Goal: Task Accomplishment & Management: Use online tool/utility

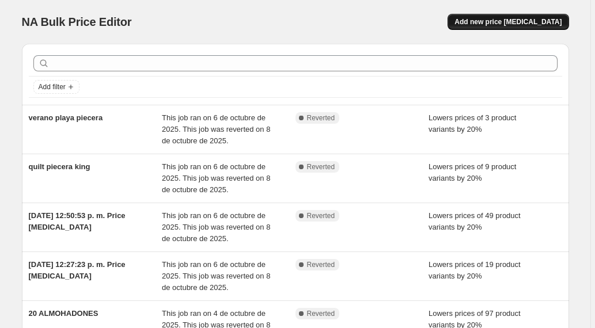
click at [509, 22] on span "Add new price [MEDICAL_DATA]" at bounding box center [507, 21] width 107 height 9
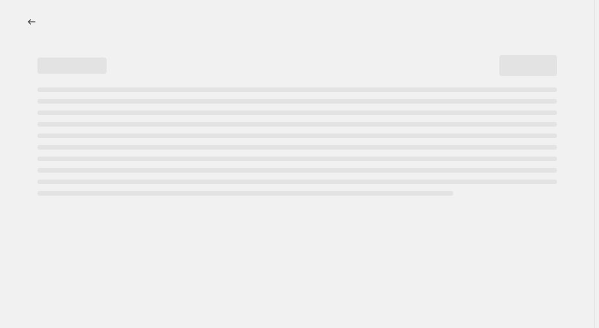
select select "percentage"
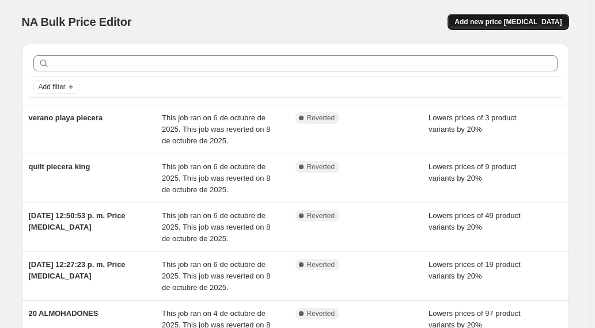
click at [509, 21] on span "Add new price [MEDICAL_DATA]" at bounding box center [507, 21] width 107 height 9
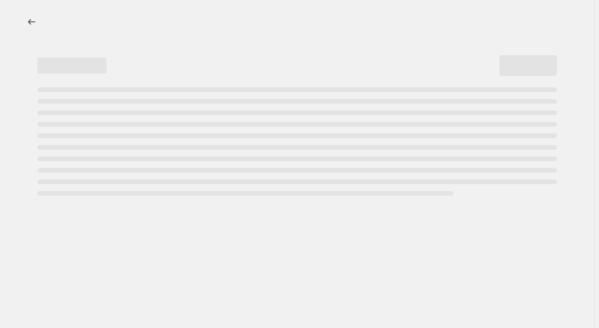
select select "percentage"
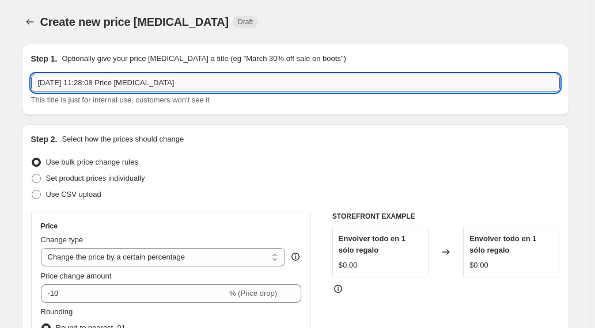
click at [131, 82] on input "9 oct 2025, 11:28:08 Price change job" at bounding box center [295, 83] width 529 height 18
drag, startPoint x: 206, startPoint y: 89, endPoint x: 31, endPoint y: 88, distance: 175.1
click at [31, 88] on div "Step 1. Optionally give your price change job a title (eg "March 30% off sale o…" at bounding box center [295, 79] width 547 height 71
type input "individuales"
click at [232, 169] on div "Use bulk price change rules" at bounding box center [295, 162] width 529 height 16
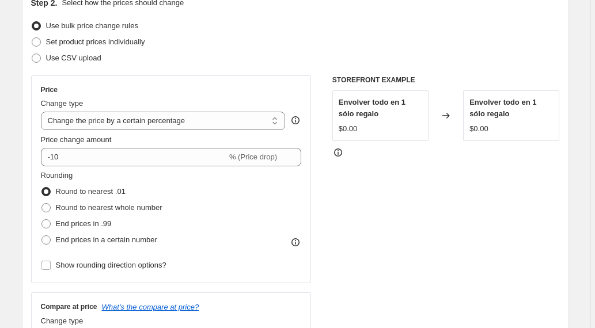
scroll to position [138, 0]
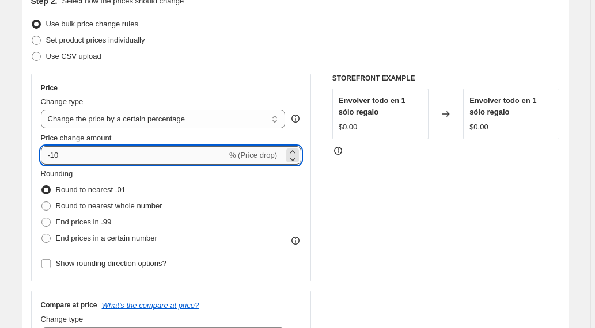
click at [57, 157] on input "-10" at bounding box center [134, 155] width 186 height 18
type input "-30"
click at [435, 205] on div "STOREFRONT EXAMPLE Envolver todo en 1 sólo regalo $0.00 Changed to Envolver tod…" at bounding box center [446, 215] width 228 height 282
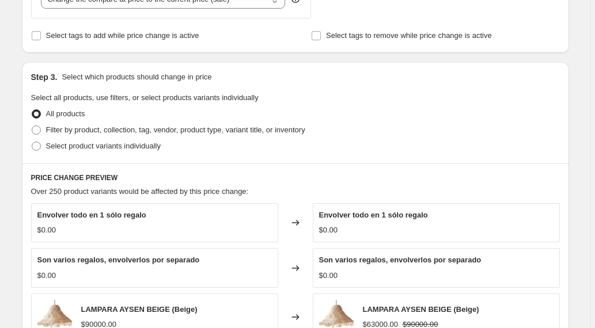
scroll to position [476, 0]
click at [55, 132] on span "Filter by product, collection, tag, vendor, product type, variant title, or inv…" at bounding box center [175, 129] width 259 height 9
click at [32, 126] on input "Filter by product, collection, tag, vendor, product type, variant title, or inv…" at bounding box center [32, 125] width 1 height 1
radio input "true"
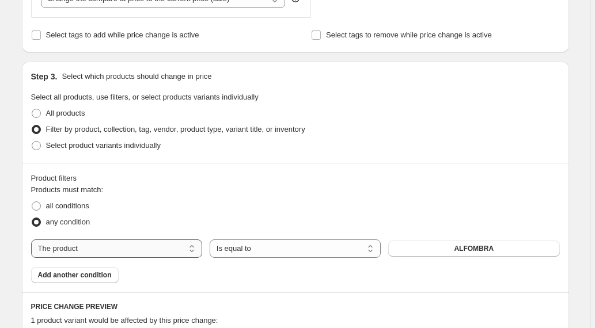
click at [185, 248] on select "The product The product's collection The product's tag The product's vendor The…" at bounding box center [116, 249] width 171 height 18
select select "collection"
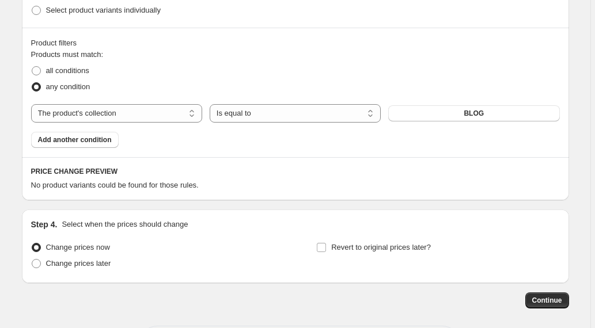
scroll to position [624, 0]
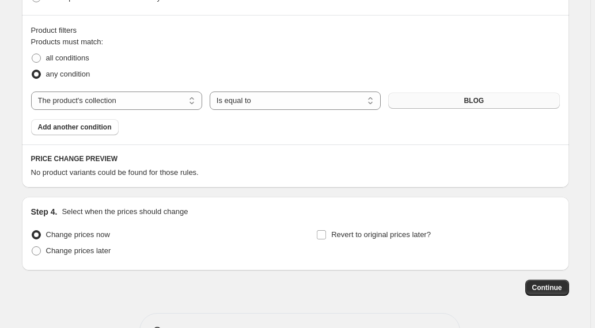
click at [465, 98] on button "BLOG" at bounding box center [473, 101] width 171 height 16
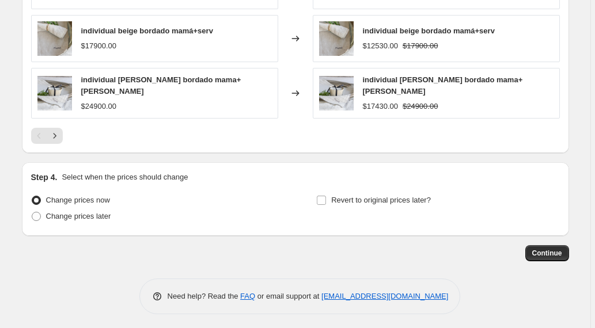
scroll to position [951, 0]
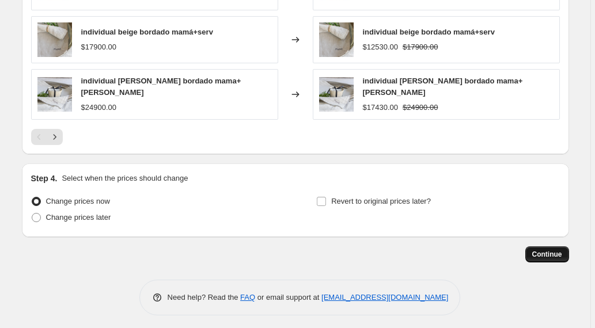
click at [550, 250] on span "Continue" at bounding box center [547, 254] width 30 height 9
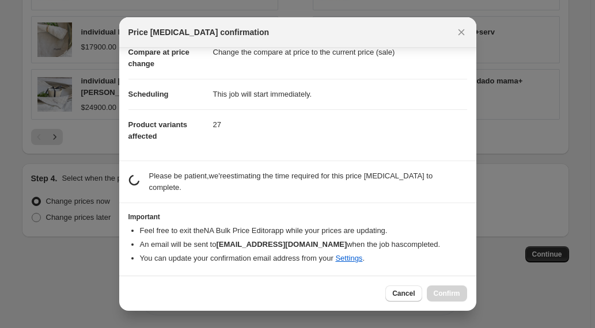
scroll to position [50, 0]
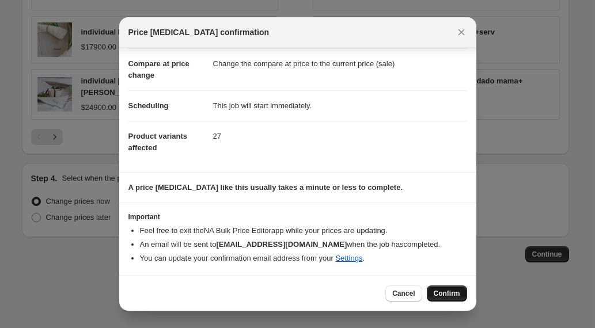
click at [443, 294] on span "Confirm" at bounding box center [447, 293] width 26 height 9
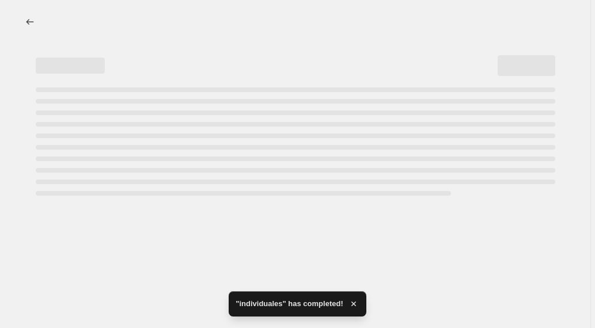
select select "percentage"
select select "collection"
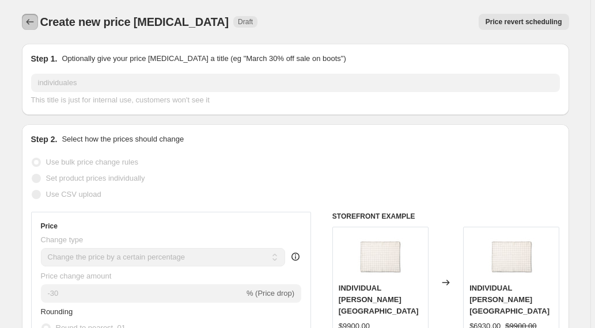
click at [30, 20] on icon "Price change jobs" at bounding box center [30, 22] width 12 height 12
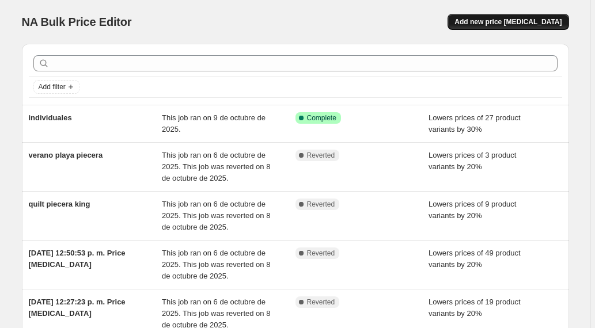
click at [530, 18] on span "Add new price [MEDICAL_DATA]" at bounding box center [507, 21] width 107 height 9
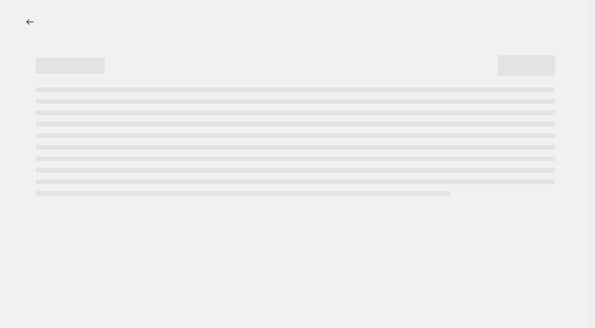
select select "percentage"
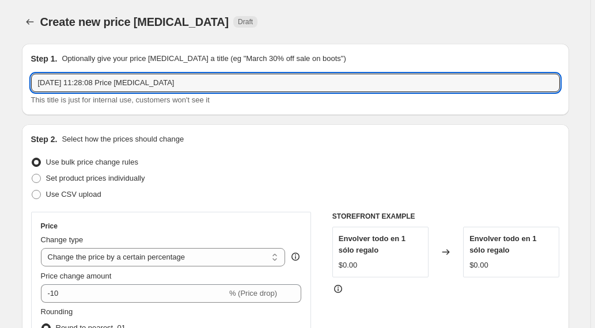
drag, startPoint x: 194, startPoint y: 82, endPoint x: 32, endPoint y: 85, distance: 161.9
click at [32, 85] on div "Step 1. Optionally give your price change job a title (eg "March 30% off sale o…" at bounding box center [295, 79] width 547 height 71
type input "servilletas 20"
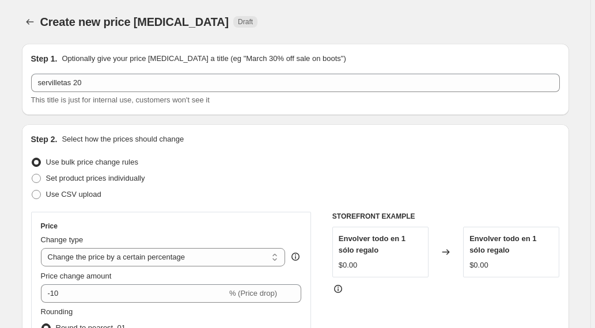
click at [260, 172] on div "Set product prices individually" at bounding box center [295, 178] width 529 height 16
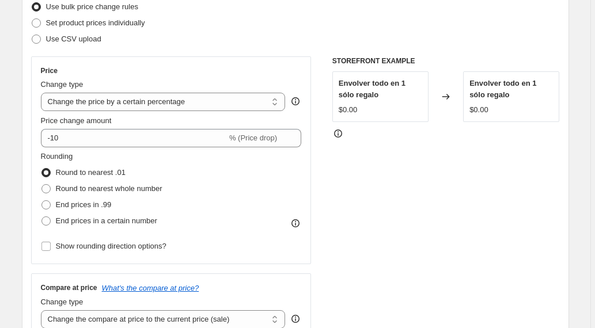
scroll to position [184, 0]
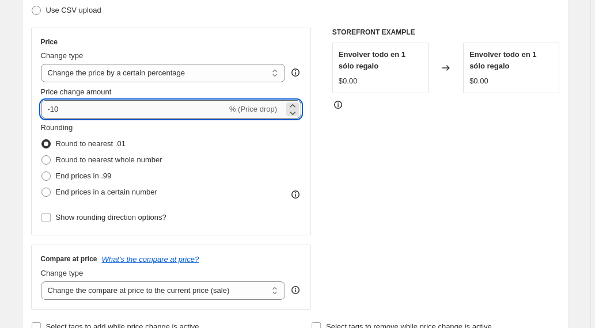
click at [58, 110] on input "-10" at bounding box center [134, 109] width 186 height 18
type input "-20"
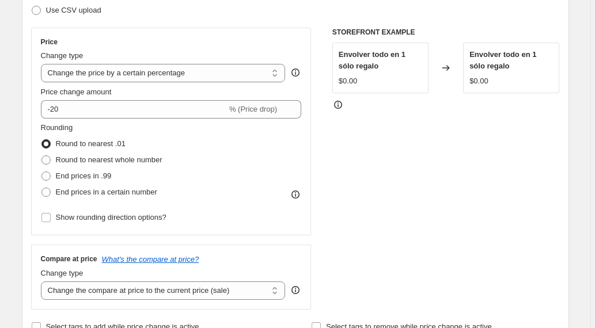
click at [431, 153] on div "STOREFRONT EXAMPLE Envolver todo en 1 sólo regalo $0.00 Changed to Envolver tod…" at bounding box center [446, 169] width 228 height 282
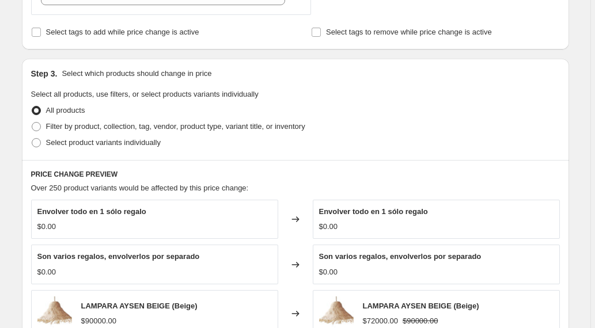
scroll to position [481, 0]
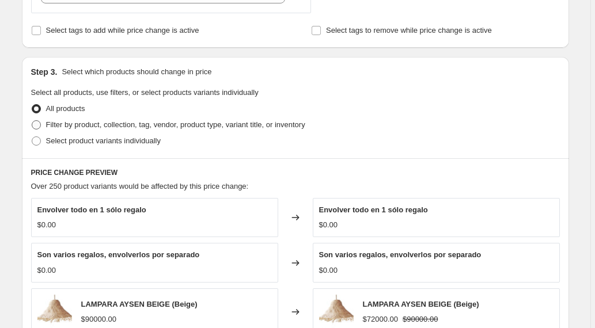
click at [113, 126] on span "Filter by product, collection, tag, vendor, product type, variant title, or inv…" at bounding box center [175, 124] width 259 height 9
click at [32, 121] on input "Filter by product, collection, tag, vendor, product type, variant title, or inv…" at bounding box center [32, 120] width 1 height 1
radio input "true"
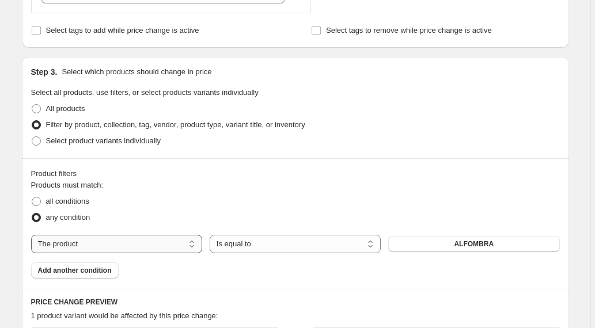
click at [168, 237] on select "The product The product's collection The product's tag The product's vendor The…" at bounding box center [116, 244] width 171 height 18
select select "collection"
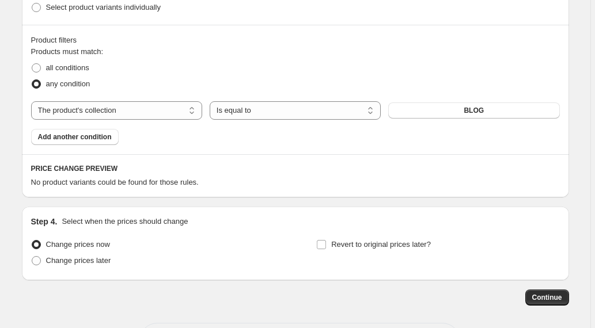
scroll to position [625, 0]
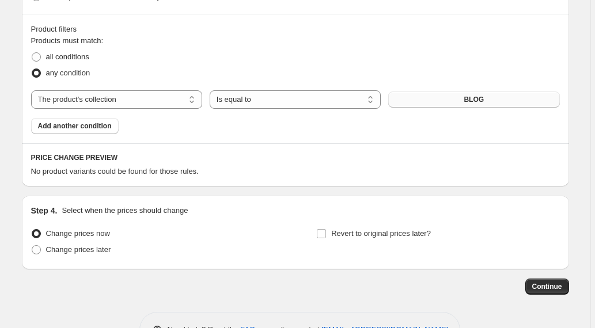
click at [474, 103] on span "BLOG" at bounding box center [474, 99] width 20 height 9
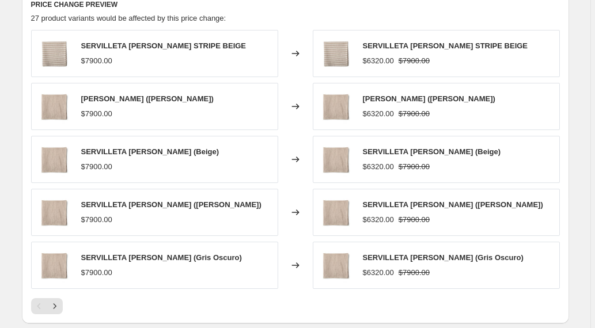
scroll to position [953, 0]
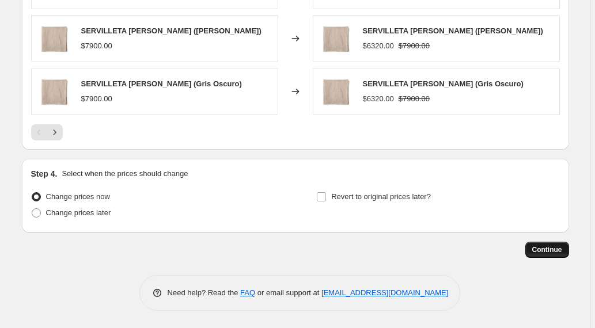
click at [547, 253] on span "Continue" at bounding box center [547, 249] width 30 height 9
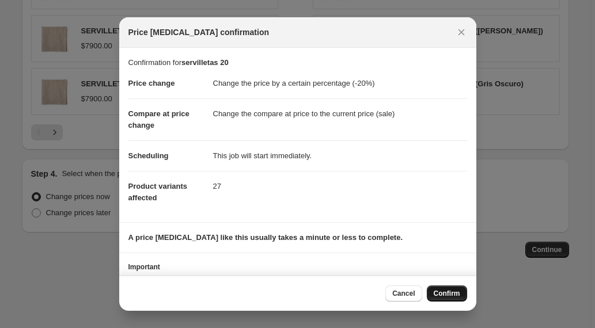
click at [446, 291] on span "Confirm" at bounding box center [447, 293] width 26 height 9
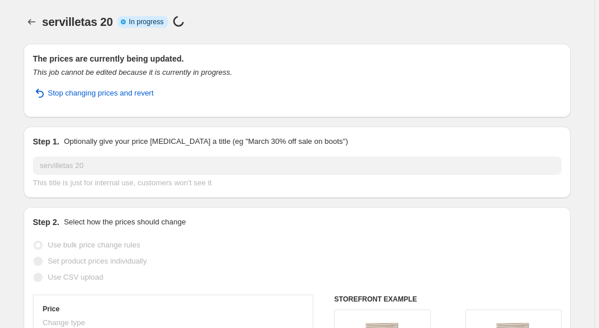
select select "percentage"
select select "collection"
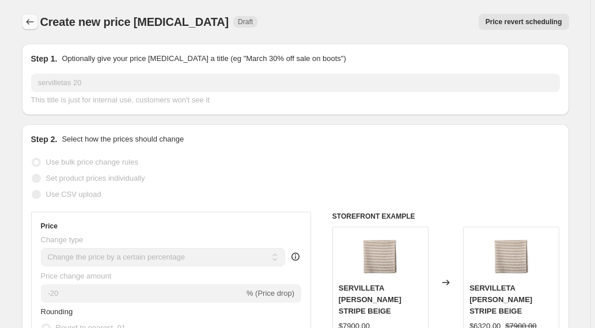
click at [36, 24] on icon "Price change jobs" at bounding box center [30, 22] width 12 height 12
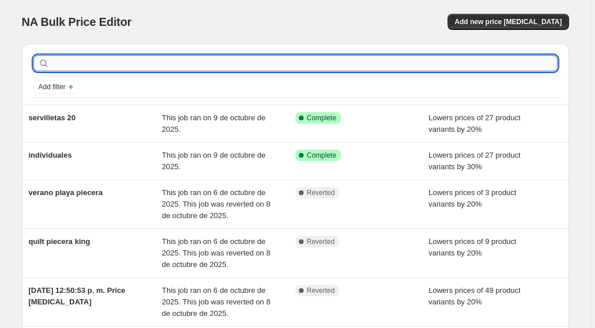
click at [131, 63] on input "text" at bounding box center [305, 63] width 506 height 16
type input "toallas"
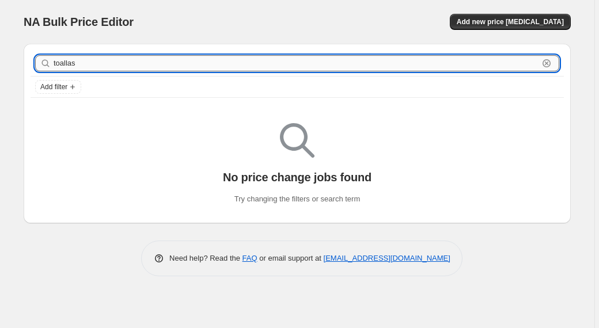
click at [83, 68] on input "toallas" at bounding box center [296, 63] width 485 height 16
type input "t"
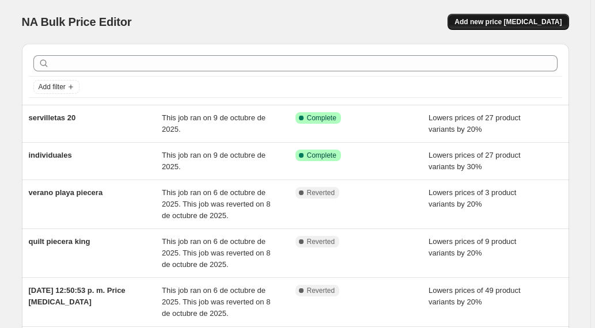
click at [498, 22] on span "Add new price [MEDICAL_DATA]" at bounding box center [507, 21] width 107 height 9
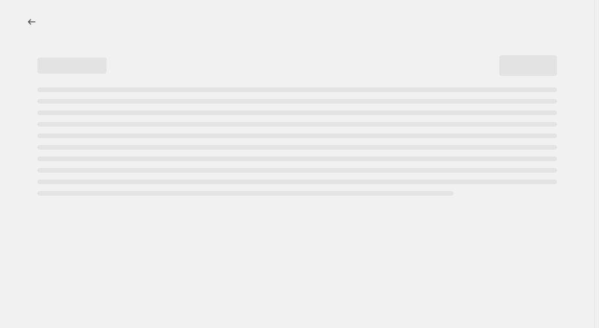
select select "percentage"
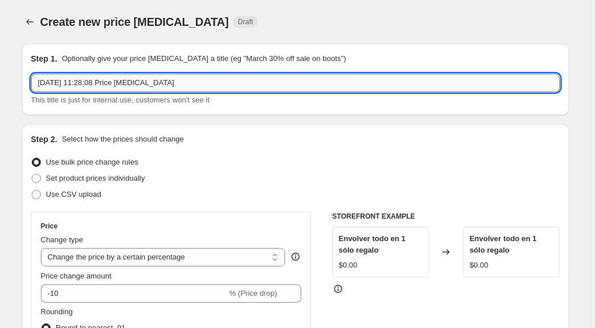
click at [101, 88] on input "9 oct 2025, 11:28:08 Price change job" at bounding box center [295, 83] width 529 height 18
drag, startPoint x: 195, startPoint y: 81, endPoint x: 12, endPoint y: 73, distance: 183.3
type input "toallas"
click at [196, 177] on div "Set product prices individually" at bounding box center [295, 178] width 529 height 16
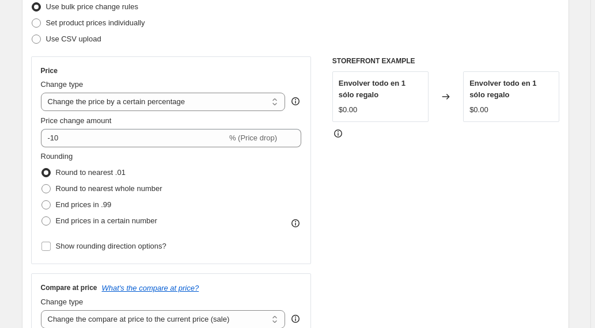
scroll to position [162, 0]
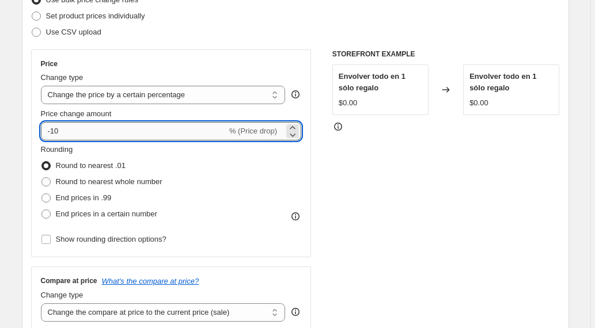
click at [58, 134] on input "-10" at bounding box center [134, 131] width 186 height 18
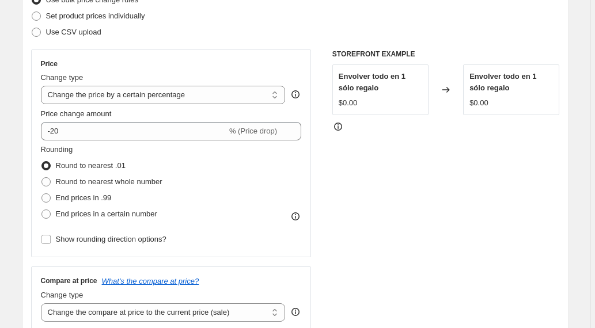
click at [428, 199] on div "STOREFRONT EXAMPLE Envolver todo en 1 sólo regalo $0.00 Changed to Envolver tod…" at bounding box center [446, 191] width 228 height 282
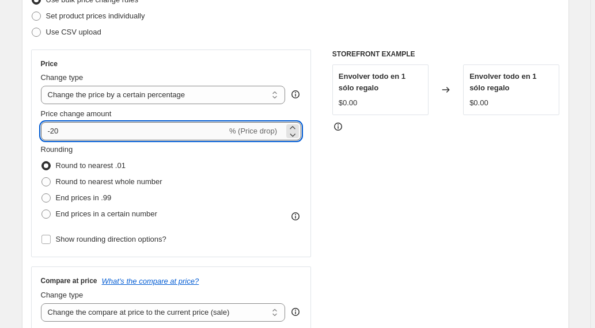
click at [58, 130] on input "-20" at bounding box center [134, 131] width 186 height 18
type input "-10"
click at [407, 201] on div "STOREFRONT EXAMPLE Envolver todo en 1 sólo regalo $0.00 Changed to Envolver tod…" at bounding box center [446, 191] width 228 height 282
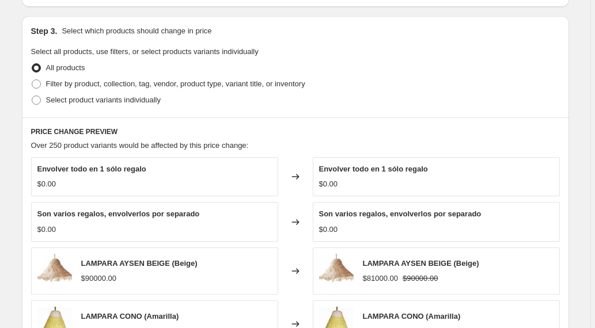
scroll to position [526, 0]
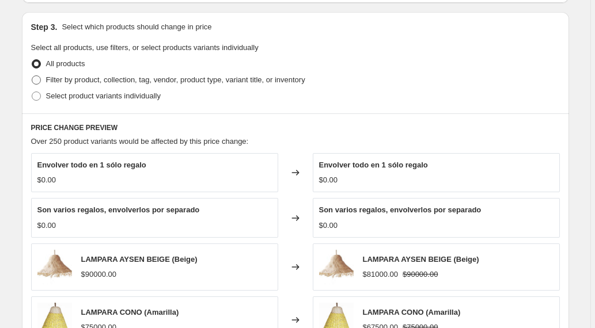
click at [37, 81] on span at bounding box center [36, 79] width 9 height 9
click at [32, 76] on input "Filter by product, collection, tag, vendor, product type, variant title, or inv…" at bounding box center [32, 75] width 1 height 1
radio input "true"
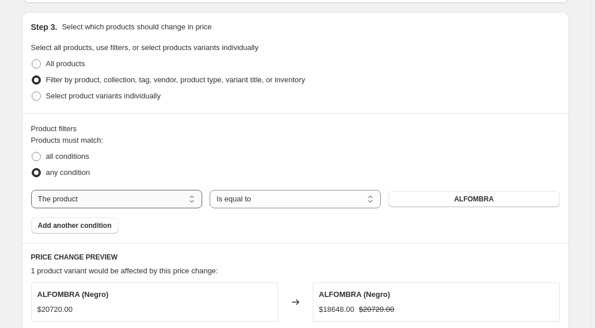
click at [157, 199] on select "The product The product's collection The product's tag The product's vendor The…" at bounding box center [116, 199] width 171 height 18
select select "collection"
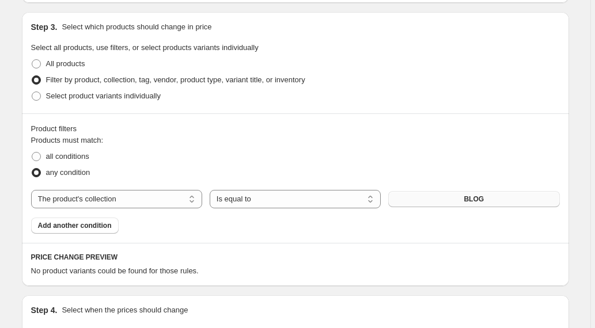
click at [480, 199] on span "BLOG" at bounding box center [474, 199] width 20 height 9
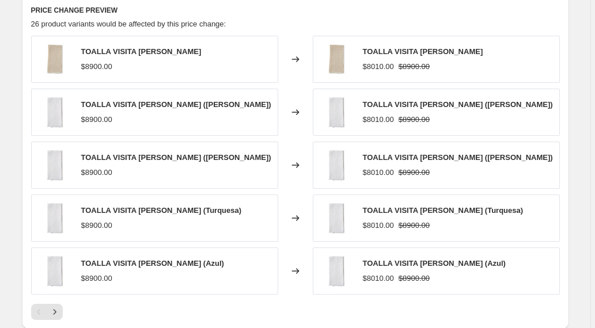
scroll to position [953, 0]
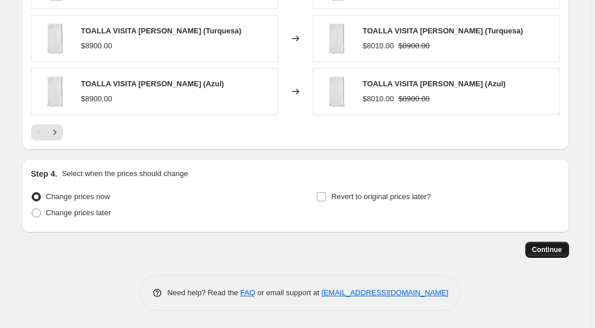
click at [553, 252] on span "Continue" at bounding box center [547, 249] width 30 height 9
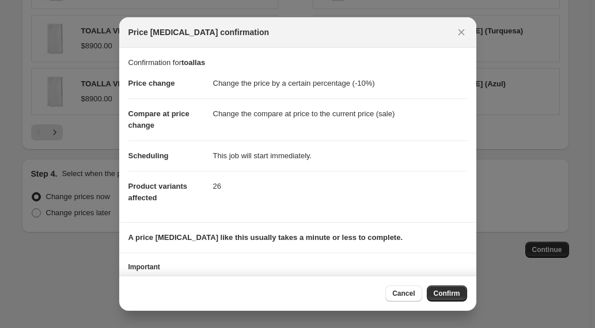
scroll to position [50, 0]
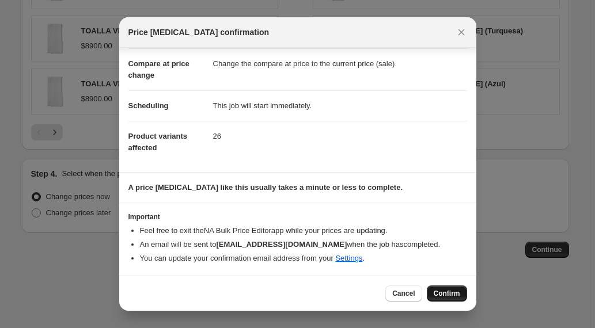
click at [440, 293] on span "Confirm" at bounding box center [447, 293] width 26 height 9
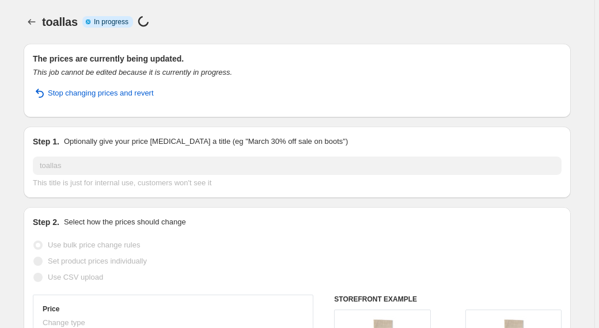
select select "percentage"
select select "collection"
